Goal: Communication & Community: Answer question/provide support

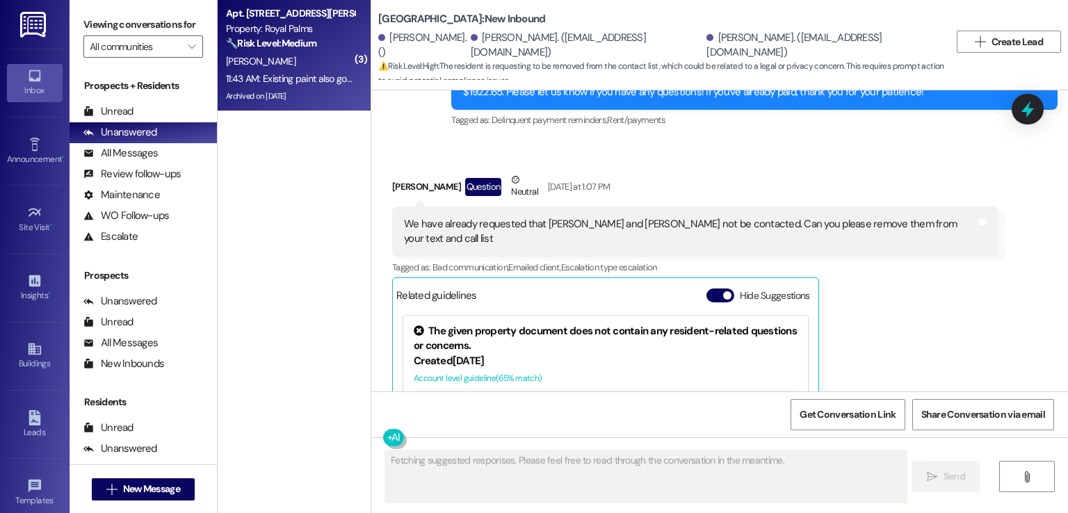
scroll to position [2189, 0]
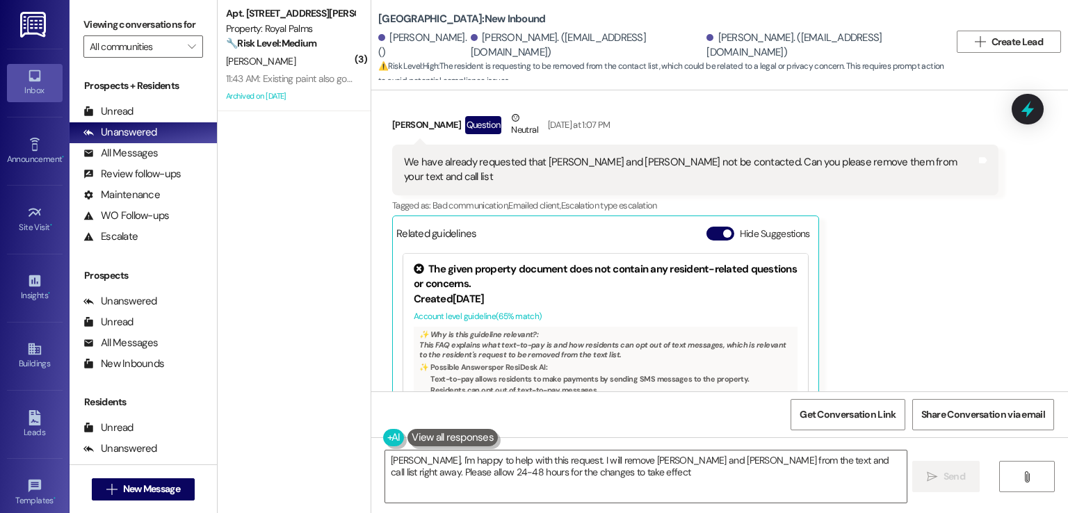
type textarea "[PERSON_NAME], I'm happy to help with this request. I will remove [PERSON_NAME]…"
drag, startPoint x: 915, startPoint y: 42, endPoint x: 784, endPoint y: 42, distance: 130.7
click at [784, 42] on div "Jose Cisneros Salgado. (josecisneros990@gmail.com)" at bounding box center [822, 46] width 233 height 30
copy div "josecisneros990@gmail.com"
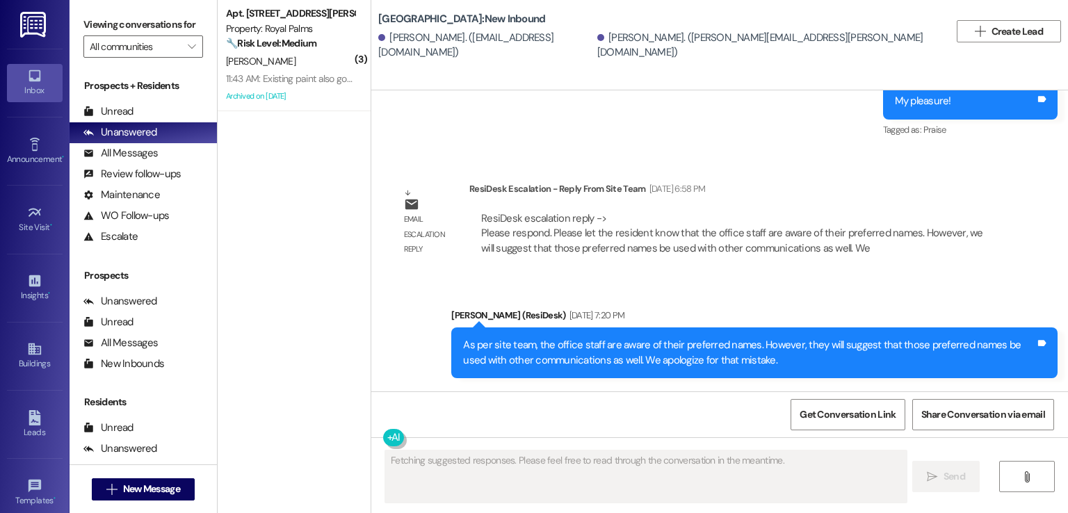
scroll to position [1333, 0]
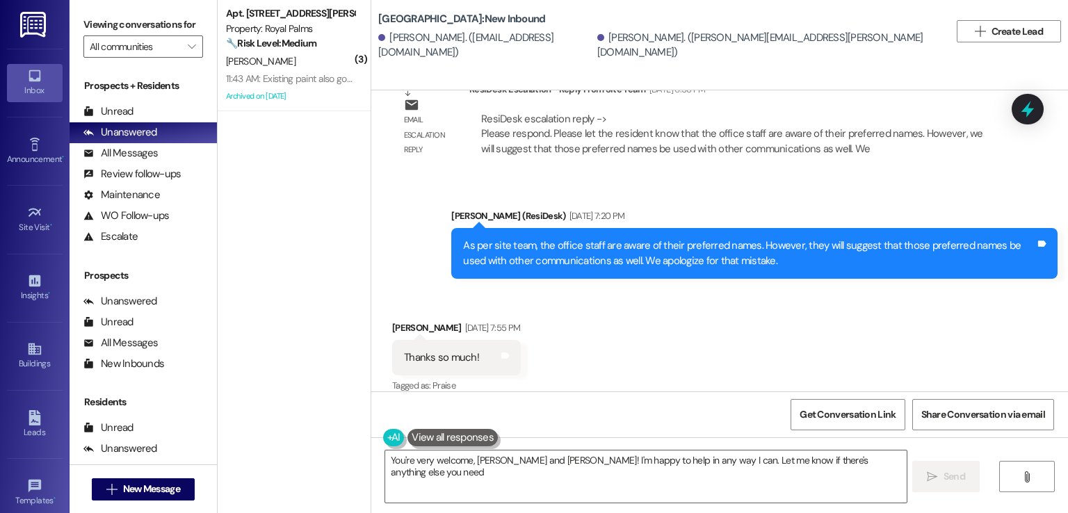
type textarea "You're very welcome, [PERSON_NAME] and [PERSON_NAME]! I'm happy to help in any …"
drag, startPoint x: 584, startPoint y: 45, endPoint x: 448, endPoint y: 47, distance: 135.6
click at [448, 47] on div "[PERSON_NAME]. ([EMAIL_ADDRESS][DOMAIN_NAME])" at bounding box center [486, 46] width 216 height 30
copy div "[EMAIL_ADDRESS][DOMAIN_NAME]"
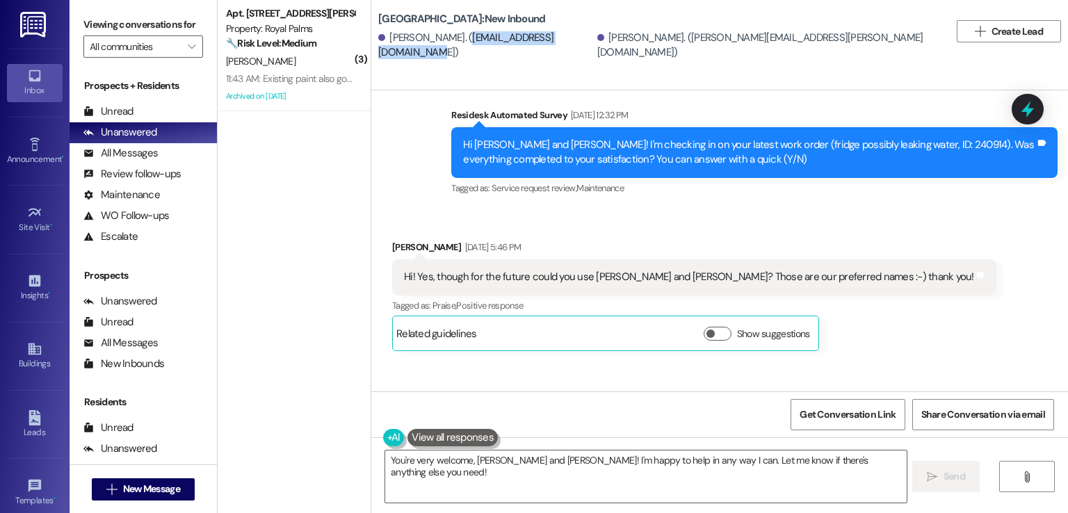
scroll to position [430, 0]
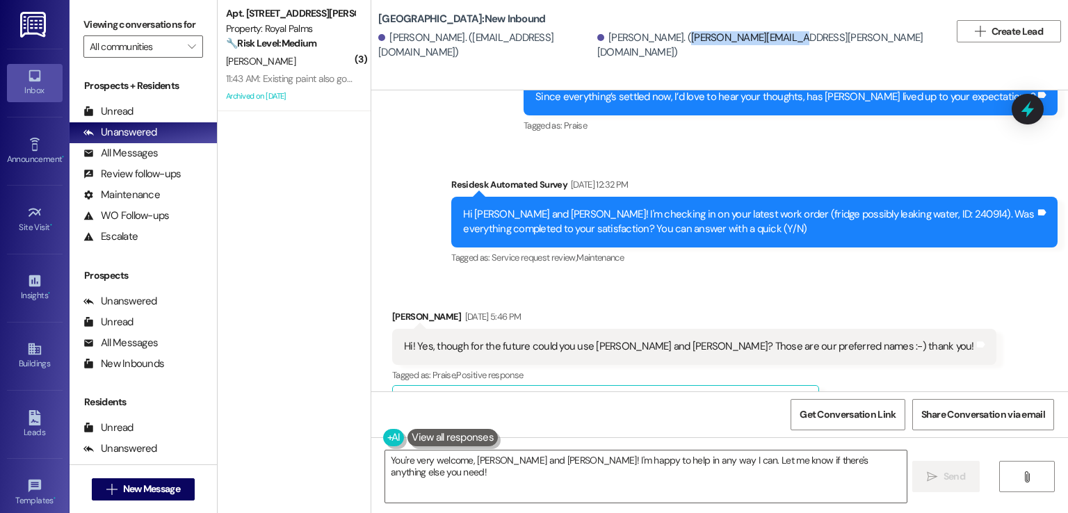
drag, startPoint x: 766, startPoint y: 42, endPoint x: 665, endPoint y: 45, distance: 101.5
click at [665, 45] on div "[PERSON_NAME]. ([PERSON_NAME][EMAIL_ADDRESS][PERSON_NAME][DOMAIN_NAME])" at bounding box center [768, 46] width 342 height 30
copy div "[PERSON_NAME][EMAIL_ADDRESS][PERSON_NAME][DOMAIN_NAME]"
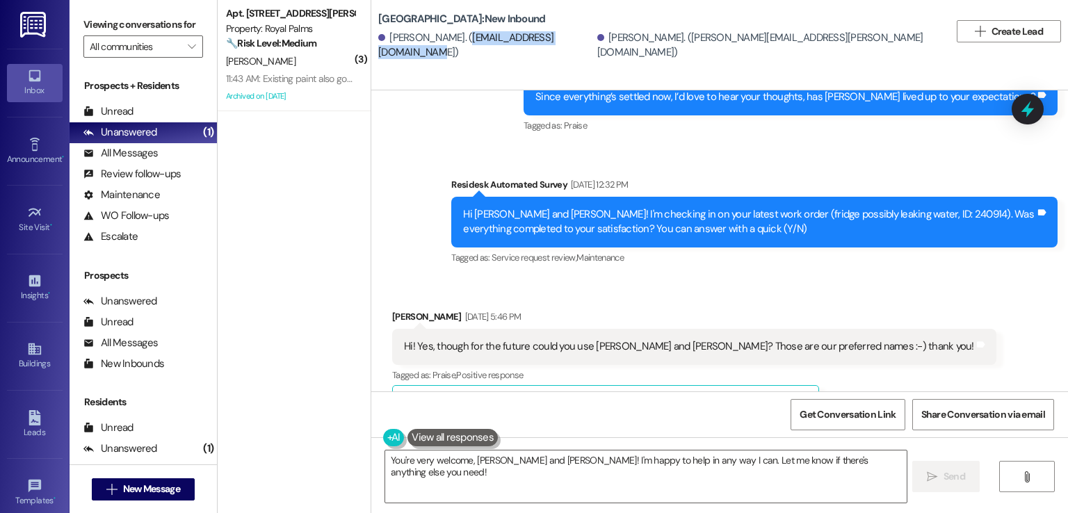
drag, startPoint x: 584, startPoint y: 47, endPoint x: 452, endPoint y: 48, distance: 132.1
click at [452, 48] on div "[PERSON_NAME]. ([EMAIL_ADDRESS][DOMAIN_NAME])" at bounding box center [486, 46] width 216 height 30
copy div "[EMAIL_ADDRESS][DOMAIN_NAME]"
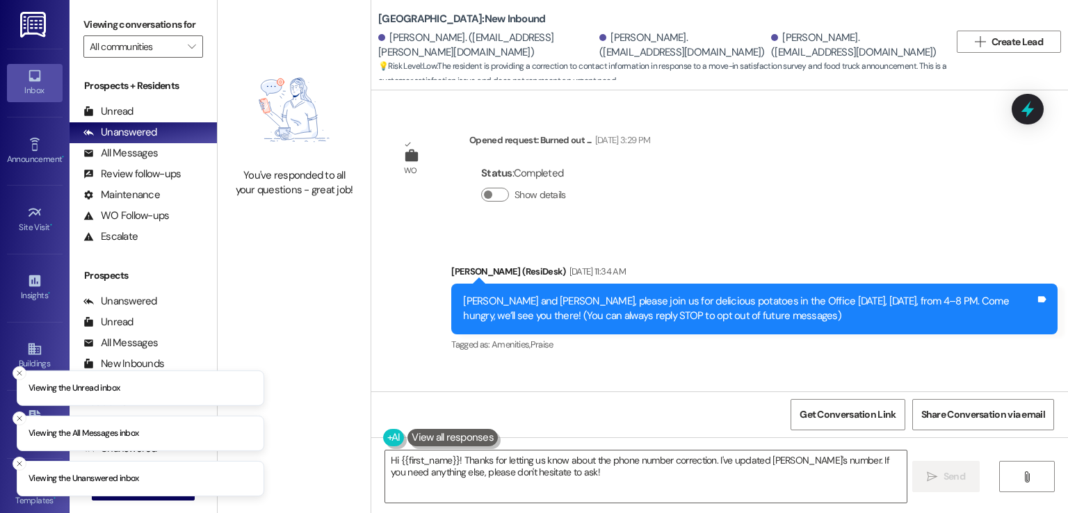
type textarea "Hi {{first_name}}! Thanks for letting us know about the phone number correction…"
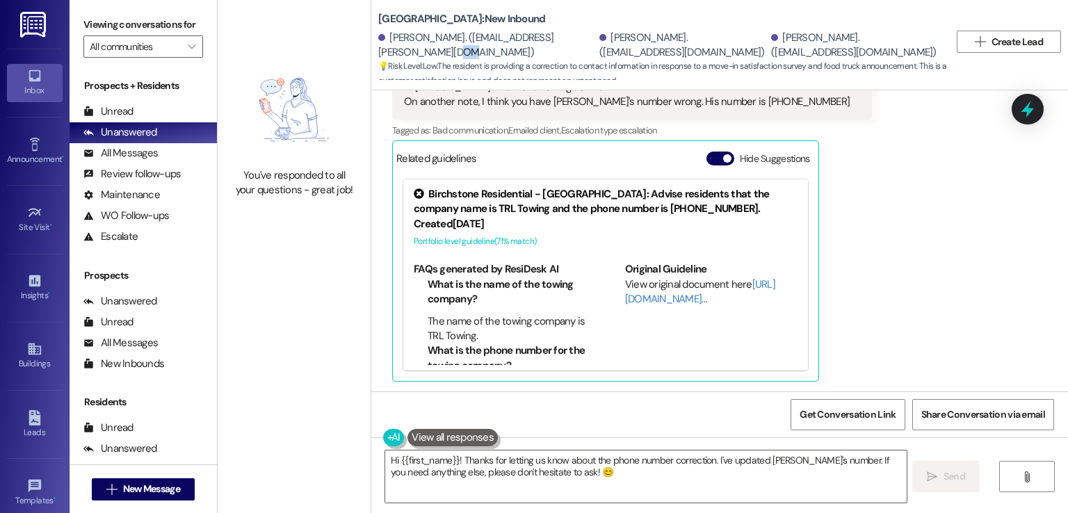
scroll to position [1, 0]
drag, startPoint x: 501, startPoint y: 48, endPoint x: 375, endPoint y: 51, distance: 125.9
click at [378, 51] on div "Sebastian Cevallos. (seba.cevallos.123@gmail.com)" at bounding box center [487, 45] width 218 height 30
copy div "seba.cevallos.123@gmail.com"
drag, startPoint x: 781, startPoint y: 102, endPoint x: 719, endPoint y: 103, distance: 61.9
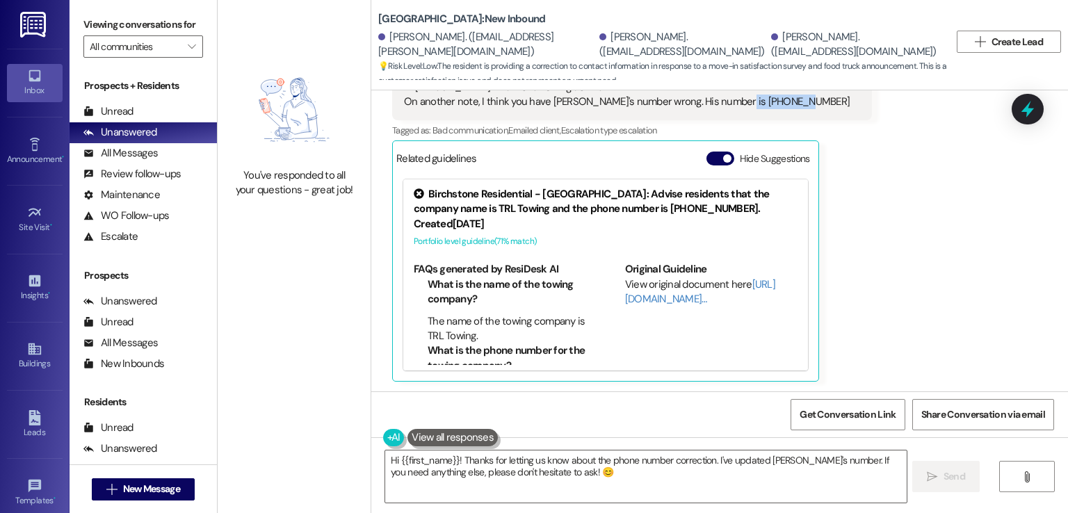
click at [719, 103] on div "Hi Sarah! Thanks for letting us know. On another note, I think you have Sebasti…" at bounding box center [627, 95] width 446 height 30
copy div "787-969-7587"
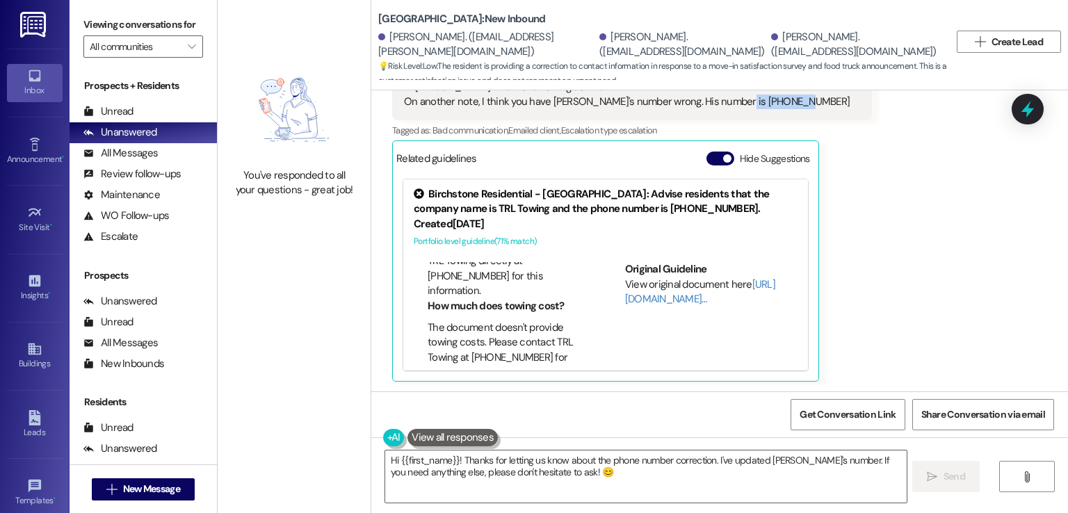
scroll to position [209, 0]
